Goal: Task Accomplishment & Management: Complete application form

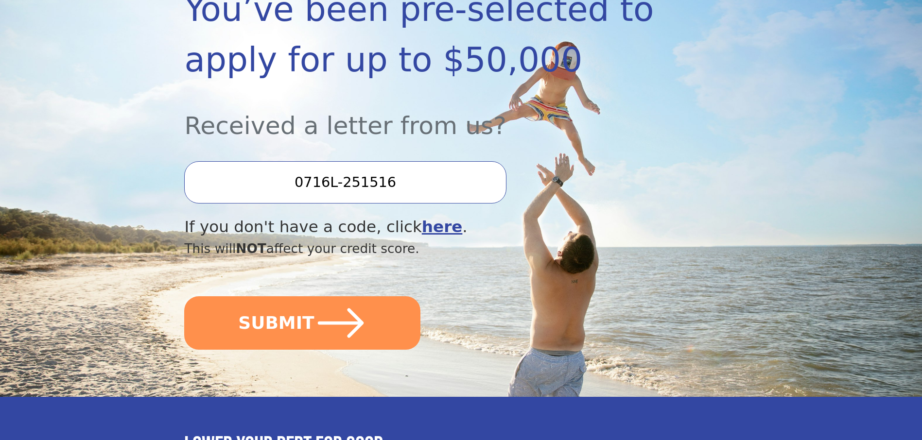
scroll to position [194, 0]
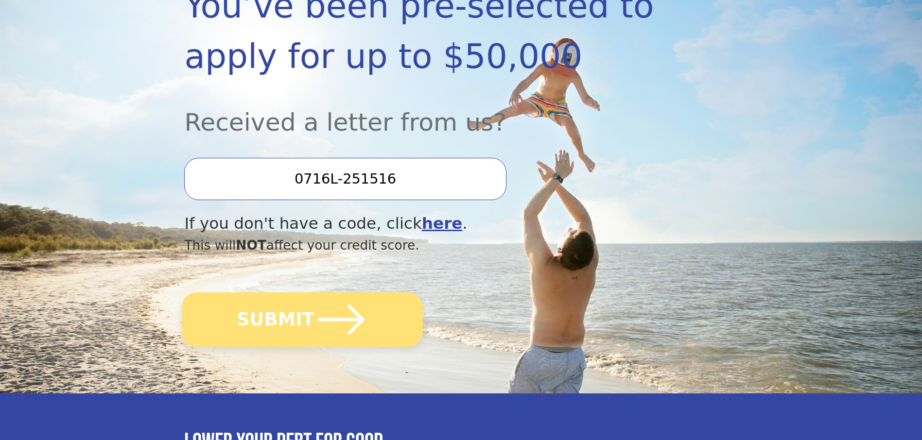
click at [308, 312] on button "SUBMIT" at bounding box center [302, 319] width 241 height 54
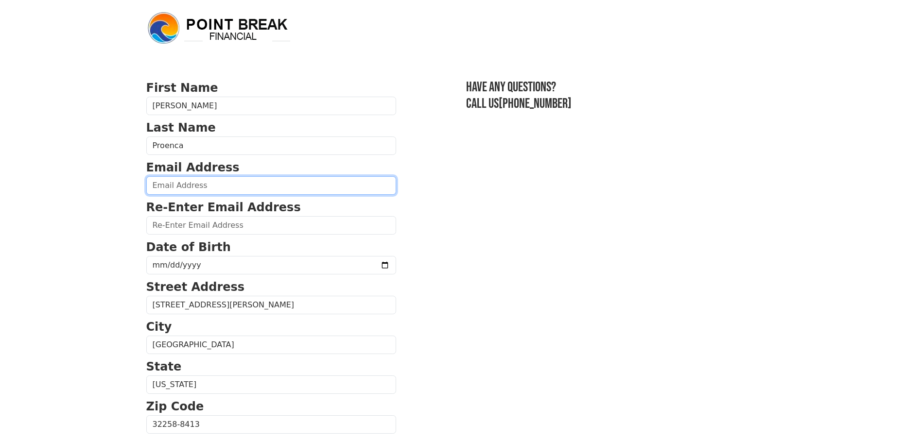
click at [191, 186] on input "email" at bounding box center [271, 185] width 250 height 18
type input "pedroaurelio_sa@icloud.com"
type input "(599) 777-1247"
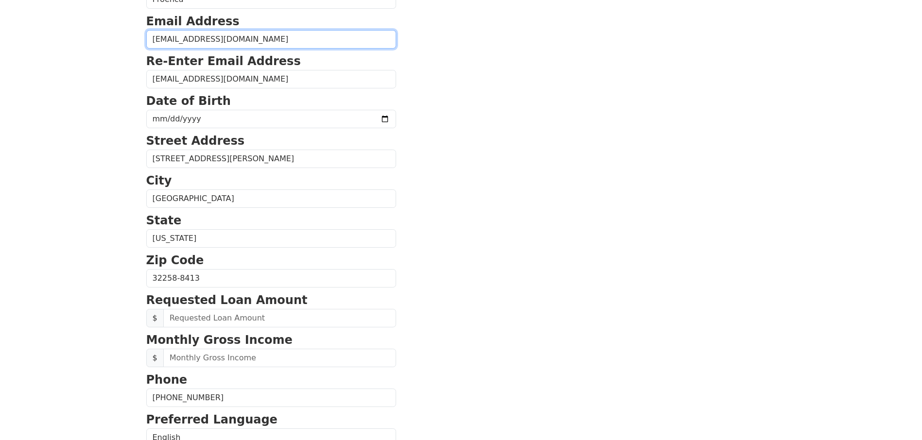
scroll to position [130, 0]
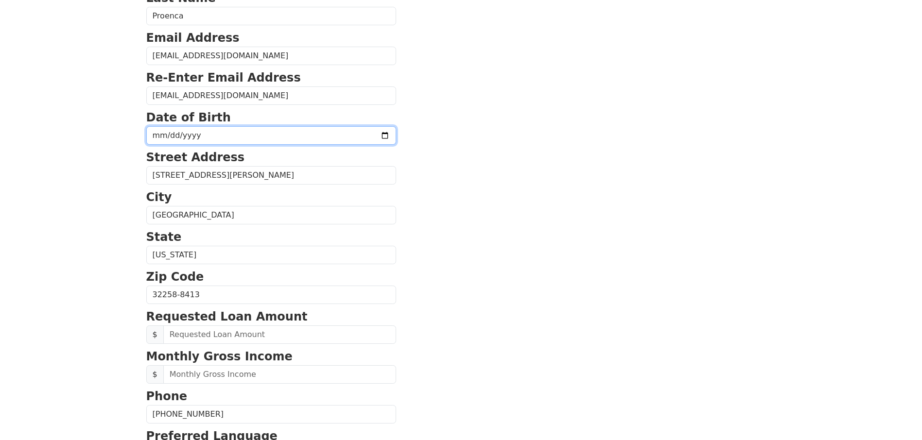
click at [359, 137] on input "date" at bounding box center [271, 135] width 250 height 18
click at [359, 136] on input "2025-09-07" at bounding box center [271, 135] width 250 height 18
click at [196, 132] on input "2025-09-07" at bounding box center [271, 135] width 250 height 18
click at [197, 135] on input "2025-09-07" at bounding box center [271, 135] width 250 height 18
click at [189, 135] on input "2025-09-07" at bounding box center [271, 135] width 250 height 18
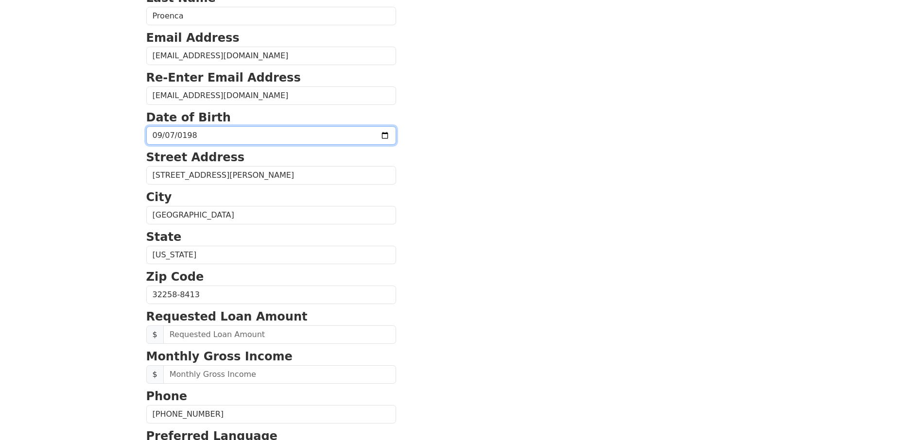
type input "1983-09-07"
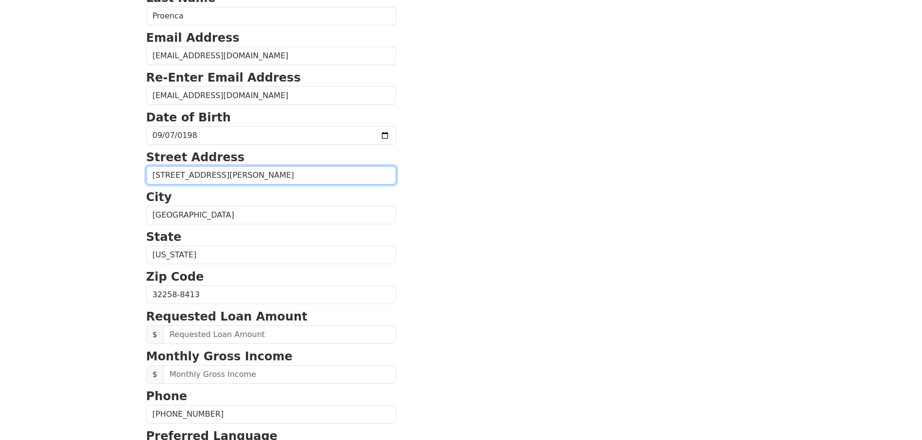
click at [243, 170] on input "6266 Autumn Berry Cir" at bounding box center [271, 175] width 250 height 18
drag, startPoint x: 231, startPoint y: 173, endPoint x: 121, endPoint y: 166, distance: 110.0
click at [121, 166] on body "First Name Pedro Last Name Proenca Email Address pedroaurelio_sa@icloud.com Re-…" at bounding box center [461, 90] width 922 height 440
type input "5952 Bartram Village Dr"
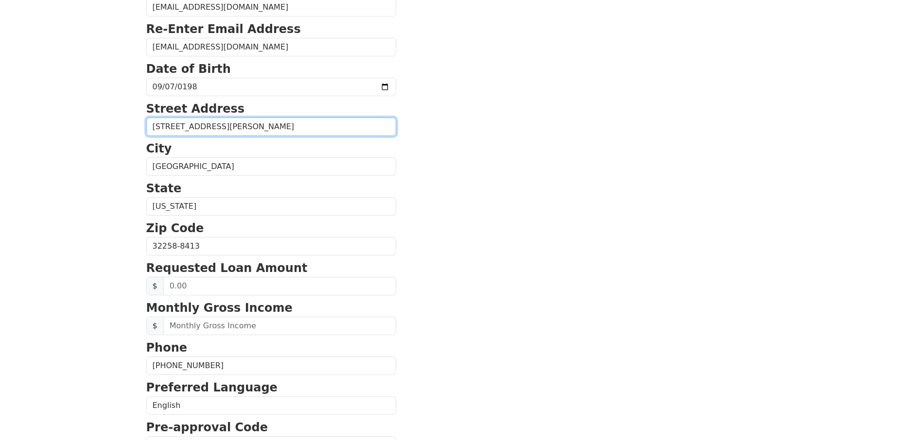
scroll to position [227, 0]
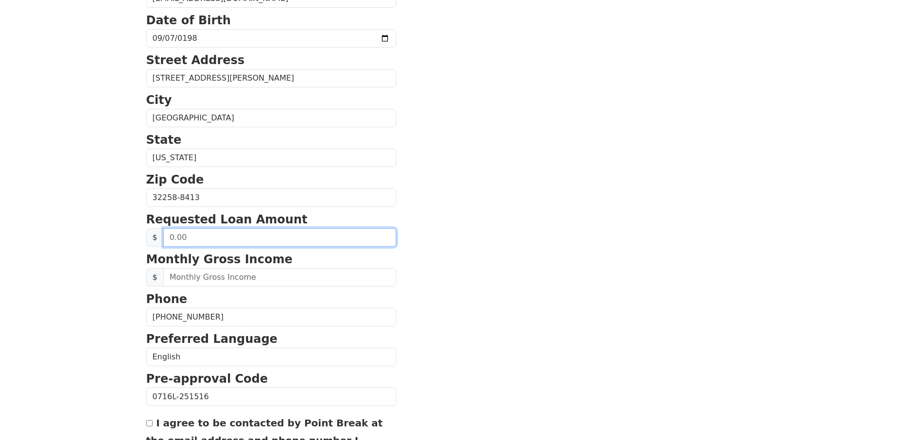
click at [207, 237] on input "text" at bounding box center [279, 237] width 233 height 18
type input "50,000.00"
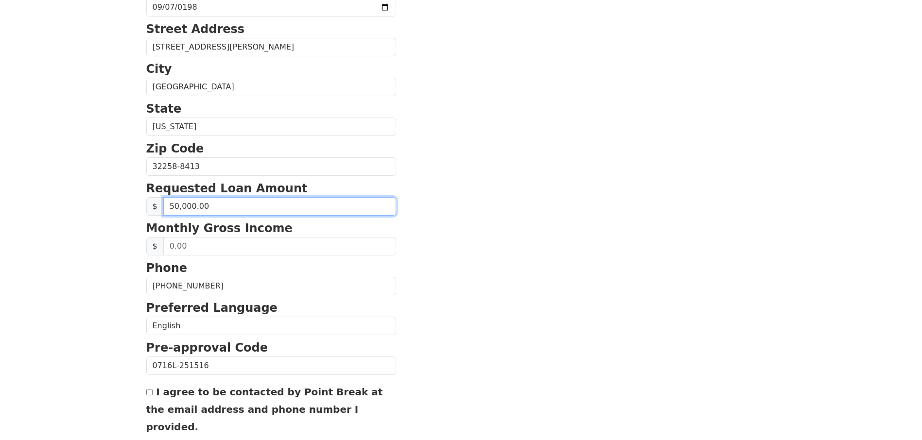
scroll to position [275, 0]
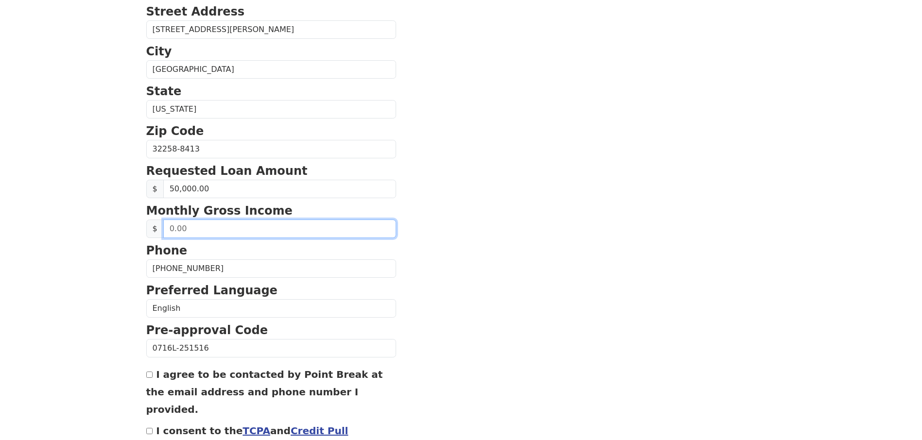
click at [194, 232] on input "text" at bounding box center [279, 229] width 233 height 18
type input "12,000.00"
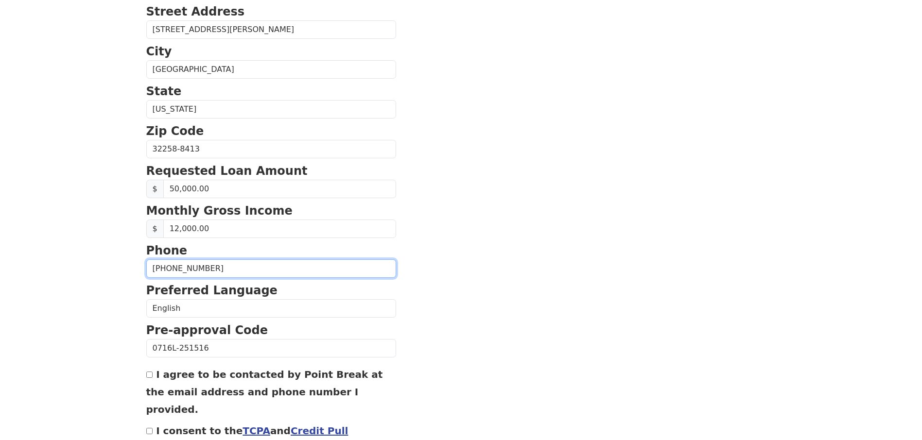
click at [212, 274] on input "(599) 777-1247" at bounding box center [271, 268] width 250 height 18
drag, startPoint x: 212, startPoint y: 271, endPoint x: 143, endPoint y: 269, distance: 68.5
click at [143, 269] on div "First Name Pedro Last Name Proenca Email Address pedroaurelio_sa@icloud.com Re-…" at bounding box center [460, 128] width 641 height 807
type input "(904) 732-0828"
click at [526, 365] on section "First Name Pedro Last Name Proenca Email Address pedroaurelio_sa@icloud.com Re-…" at bounding box center [461, 150] width 630 height 693
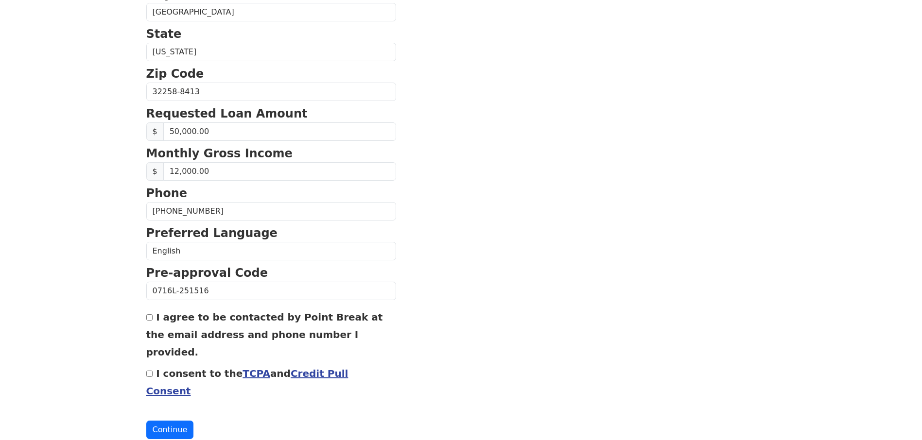
scroll to position [333, 0]
click at [154, 320] on div "I agree to be contacted by Point Break at the email address and phone number I …" at bounding box center [271, 333] width 250 height 52
click at [147, 320] on input "I agree to be contacted by Point Break at the email address and phone number I …" at bounding box center [149, 317] width 6 height 6
checkbox input "true"
click at [154, 364] on div "I consent to the TCPA and Credit Pull Consent" at bounding box center [271, 381] width 250 height 35
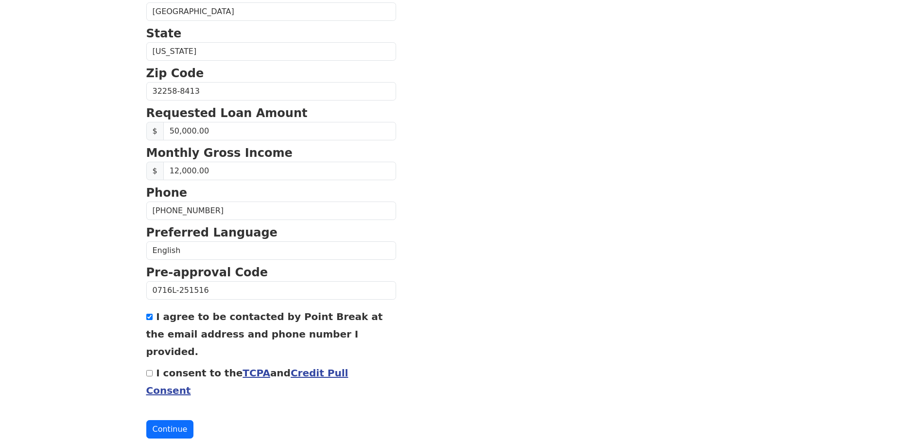
click at [151, 370] on input "I consent to the TCPA and Credit Pull Consent" at bounding box center [149, 373] width 6 height 6
checkbox input "true"
click at [171, 420] on button "Continue" at bounding box center [170, 429] width 48 height 18
